Goal: Task Accomplishment & Management: Manage account settings

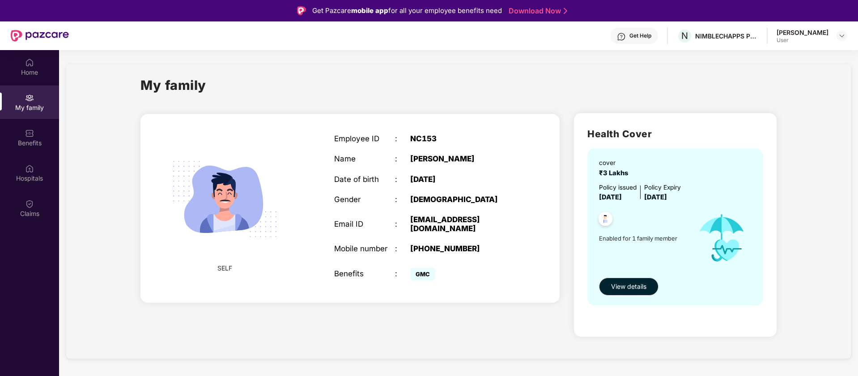
click at [825, 38] on div "User" at bounding box center [803, 40] width 52 height 7
click at [831, 36] on div "[PERSON_NAME] User" at bounding box center [812, 36] width 71 height 16
click at [845, 33] on img at bounding box center [842, 35] width 7 height 7
click at [792, 85] on div "[PERSON_NAME]" at bounding box center [793, 81] width 52 height 9
click at [781, 53] on section "My family SELF Employee ID : NC153 Name : [PERSON_NAME] Date of birth : [DEMOGR…" at bounding box center [458, 238] width 799 height 376
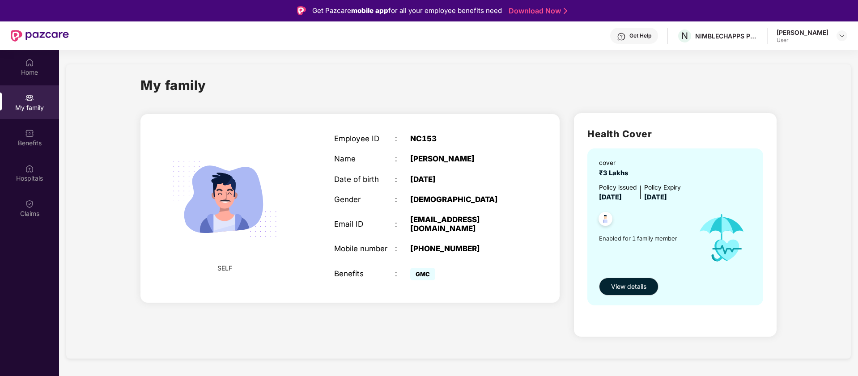
click at [809, 38] on div "User" at bounding box center [803, 40] width 52 height 7
click at [846, 32] on div at bounding box center [842, 35] width 11 height 11
click at [795, 56] on div "Logout" at bounding box center [800, 56] width 116 height 17
